Goal: Information Seeking & Learning: Learn about a topic

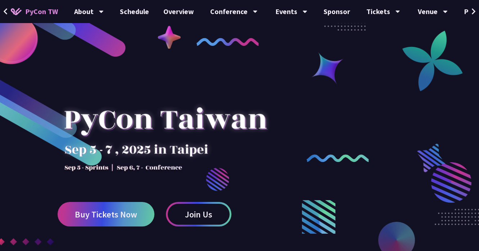
click at [367, 73] on div at bounding box center [239, 178] width 479 height 270
click at [35, 13] on span "PyCon TW" at bounding box center [41, 11] width 33 height 11
click at [4, 9] on icon at bounding box center [5, 11] width 5 height 7
click at [476, 10] on icon at bounding box center [474, 11] width 5 height 7
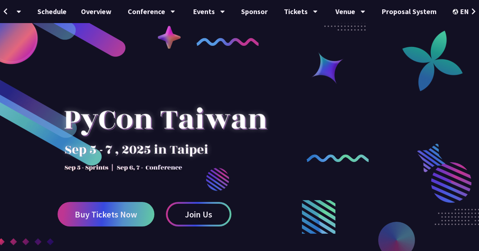
scroll to position [0, 84]
click at [456, 11] on div "EN" at bounding box center [465, 11] width 26 height 23
click at [450, 56] on div "中文" at bounding box center [464, 53] width 43 height 17
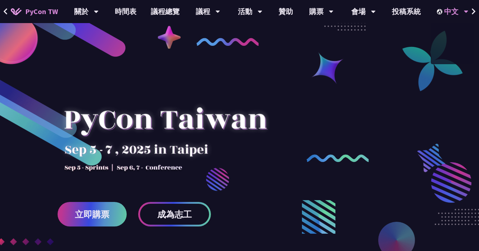
scroll to position [0, 0]
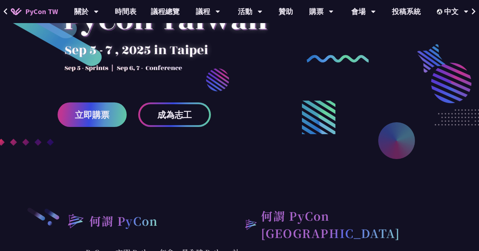
scroll to position [50, 0]
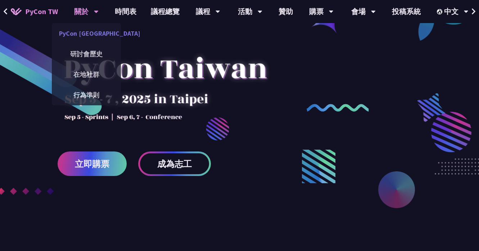
click at [82, 33] on link "PyCon [GEOGRAPHIC_DATA]" at bounding box center [86, 33] width 69 height 17
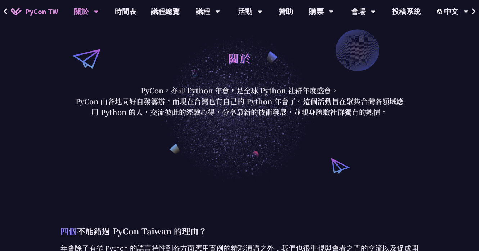
scroll to position [19, 0]
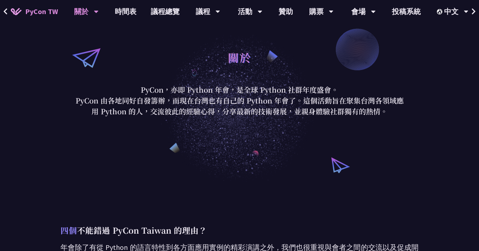
drag, startPoint x: 261, startPoint y: 89, endPoint x: 339, endPoint y: 93, distance: 77.9
click at [339, 93] on p "PyCon，亦即 Python 年會，是全球 Python 社群年度盛會。" at bounding box center [239, 89] width 335 height 11
copy p "Python 社群年度盛會。"
